Goal: Transaction & Acquisition: Purchase product/service

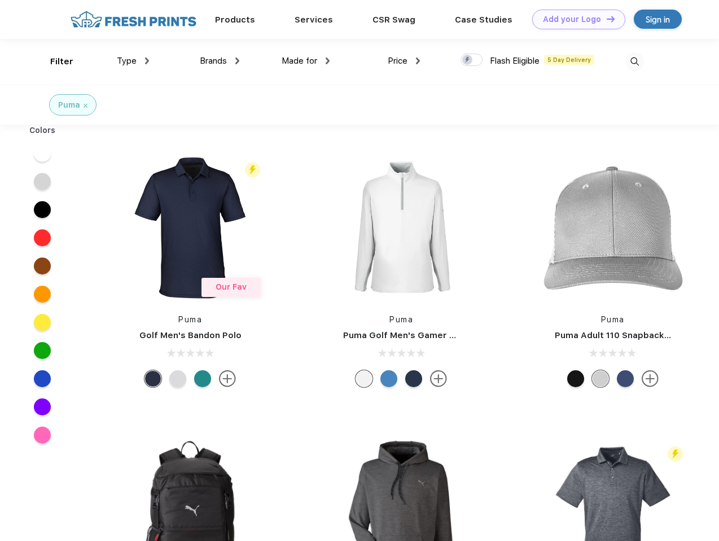
click at [574, 19] on link "Add your Logo Design Tool" at bounding box center [578, 20] width 93 height 20
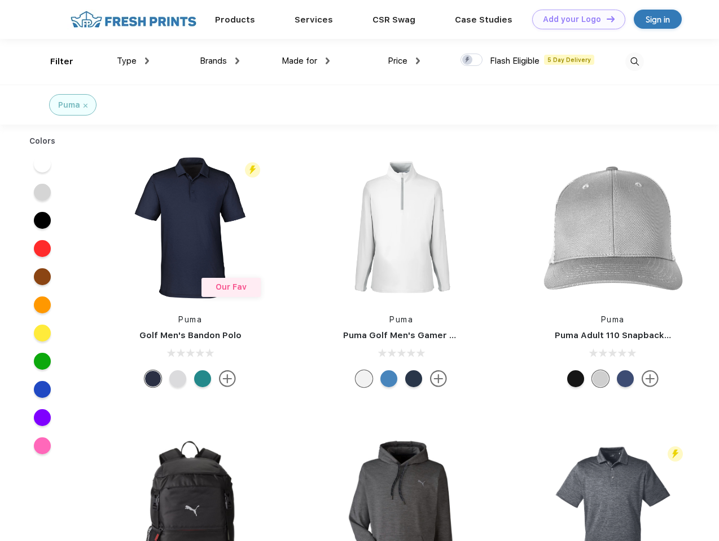
click at [0, 0] on div "Design Tool" at bounding box center [0, 0] width 0 height 0
click at [605, 19] on link "Add your Logo Design Tool" at bounding box center [578, 20] width 93 height 20
click at [54, 61] on div "Filter" at bounding box center [61, 61] width 23 height 13
click at [133, 61] on span "Type" at bounding box center [127, 61] width 20 height 10
click at [219, 61] on span "Brands" at bounding box center [213, 61] width 27 height 10
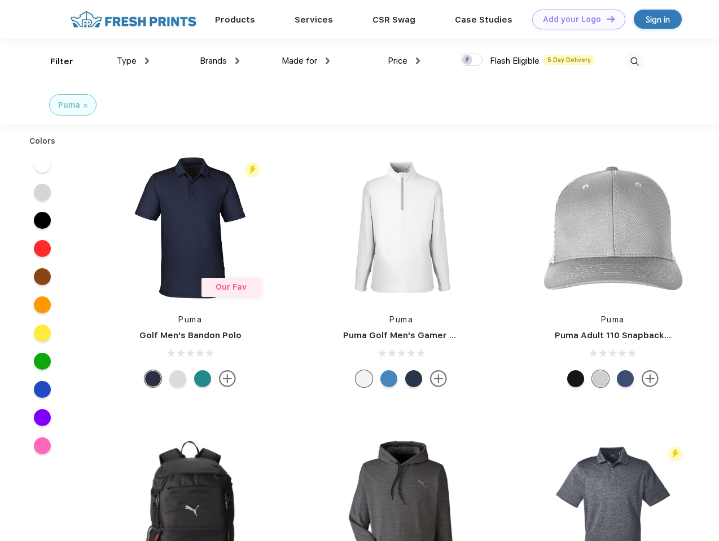
click at [306, 61] on span "Made for" at bounding box center [299, 61] width 36 height 10
click at [404, 61] on span "Price" at bounding box center [397, 61] width 20 height 10
click at [472, 60] on div at bounding box center [471, 60] width 22 height 12
click at [468, 60] on input "checkbox" at bounding box center [463, 56] width 7 height 7
click at [634, 61] on img at bounding box center [634, 61] width 19 height 19
